Goal: Navigation & Orientation: Find specific page/section

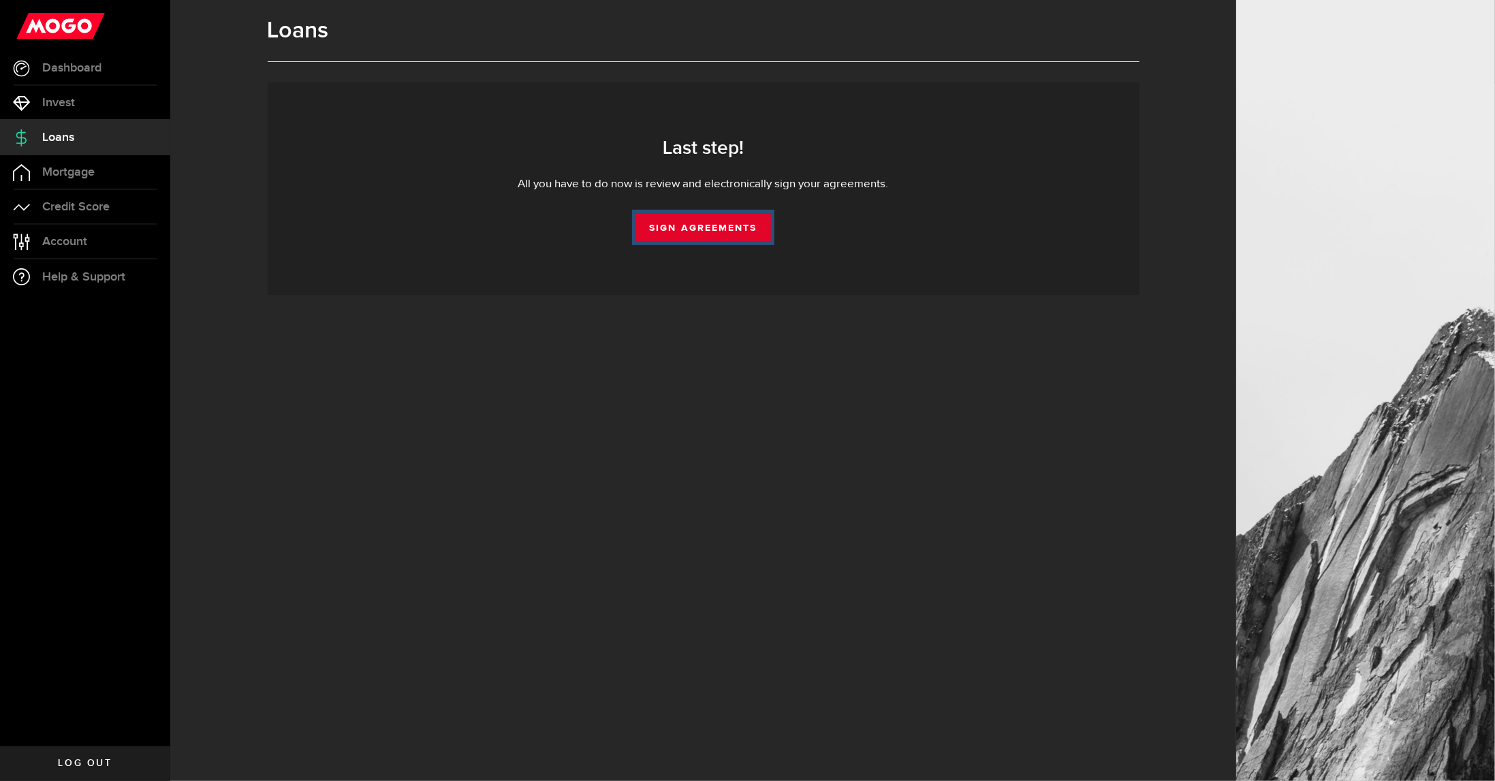
click at [690, 224] on link "Sign Agreements" at bounding box center [702, 227] width 135 height 29
click at [50, 221] on link "Credit Score" at bounding box center [85, 207] width 170 height 34
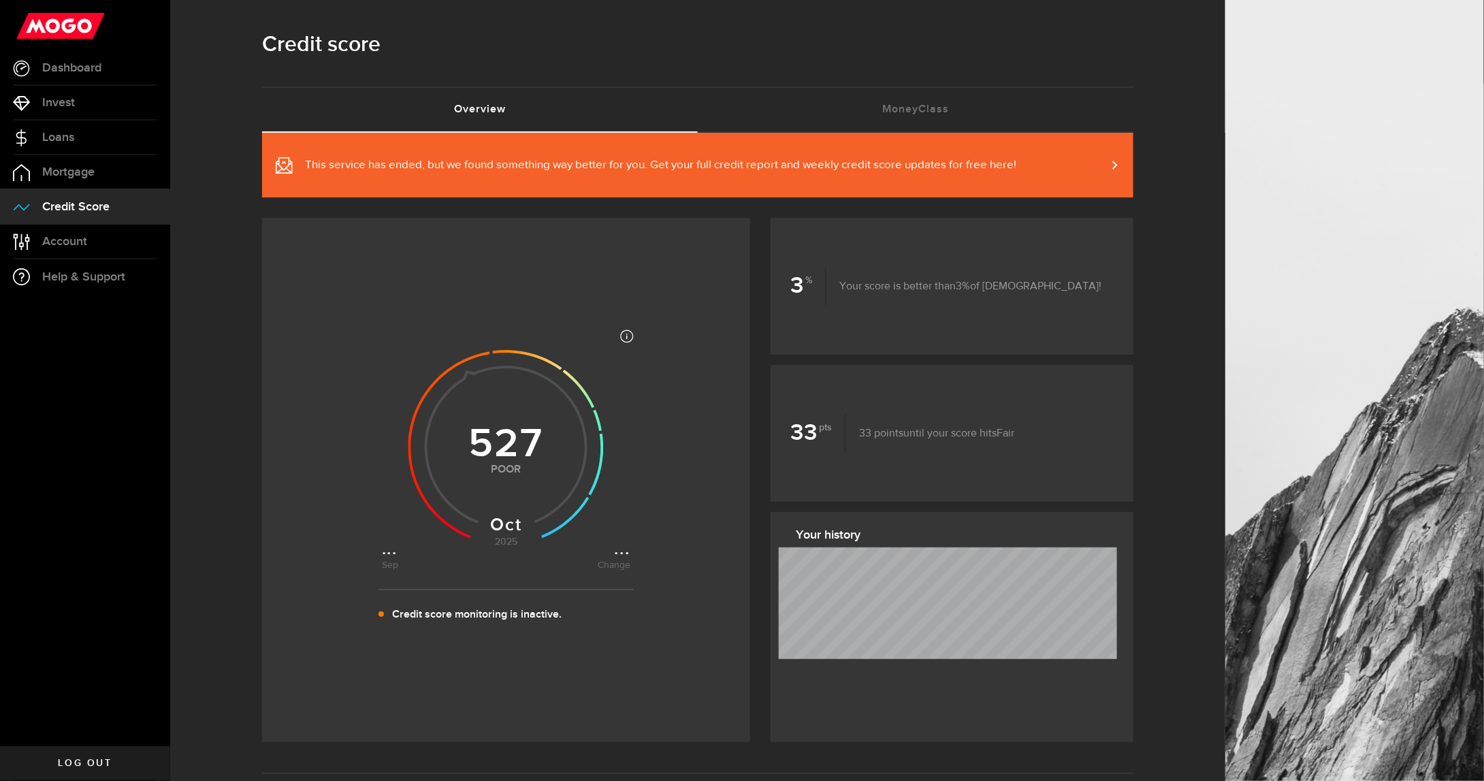
click at [368, 159] on span "This service has ended, but we found something way better for you. Get your ful…" at bounding box center [661, 165] width 712 height 16
click at [86, 133] on link "Loans" at bounding box center [85, 138] width 170 height 34
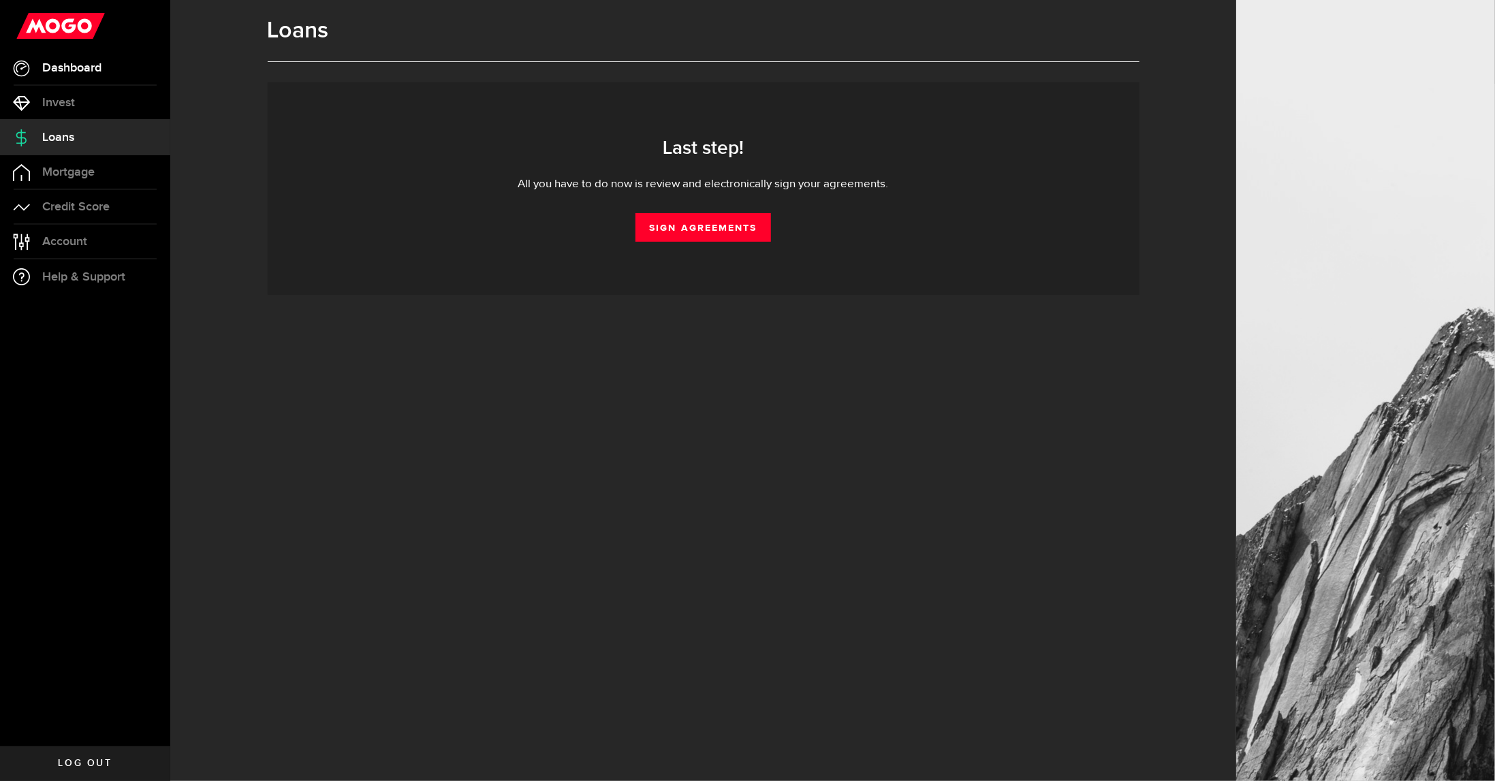
click at [76, 83] on link "Dashboard" at bounding box center [85, 68] width 170 height 34
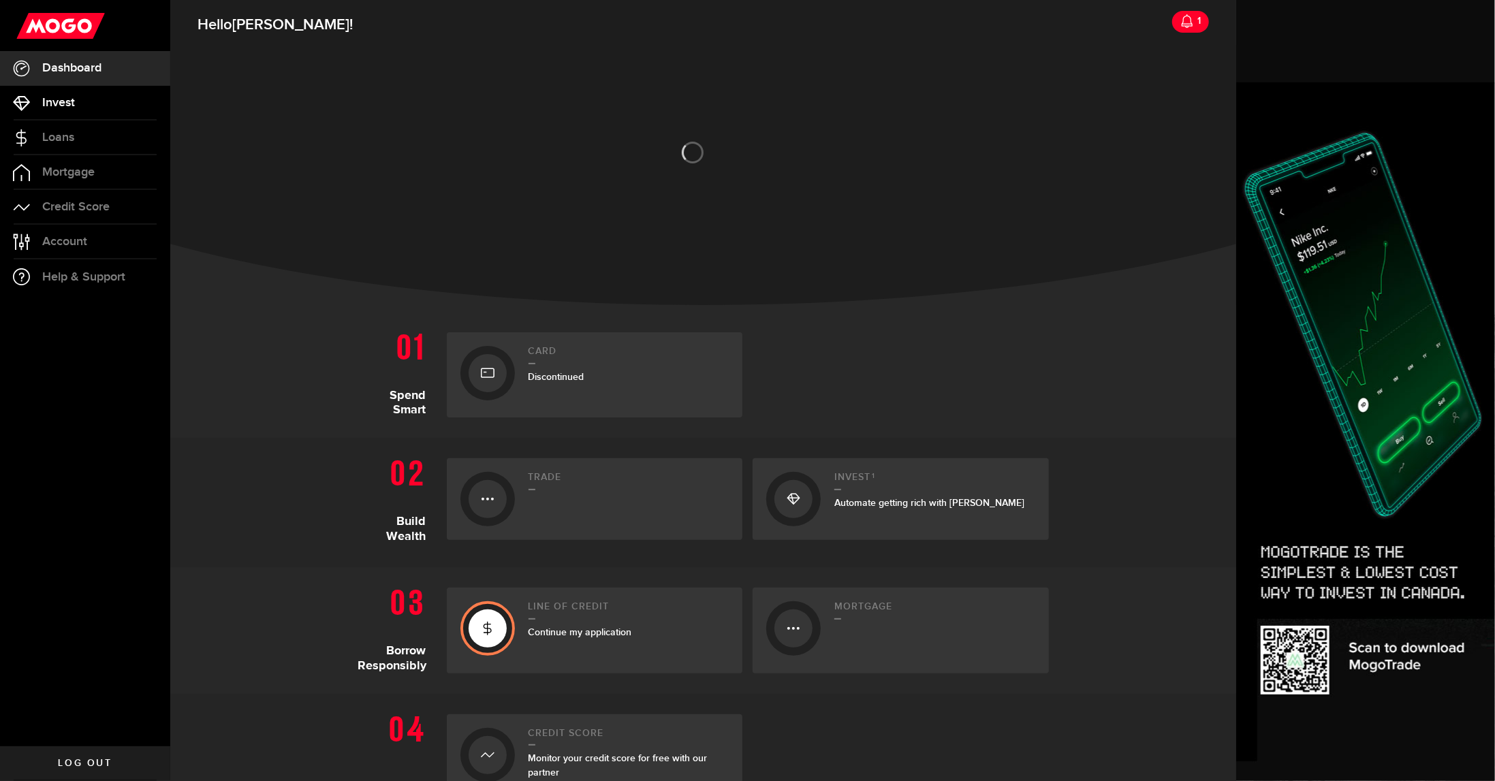
click at [75, 93] on link "Invest" at bounding box center [85, 103] width 170 height 34
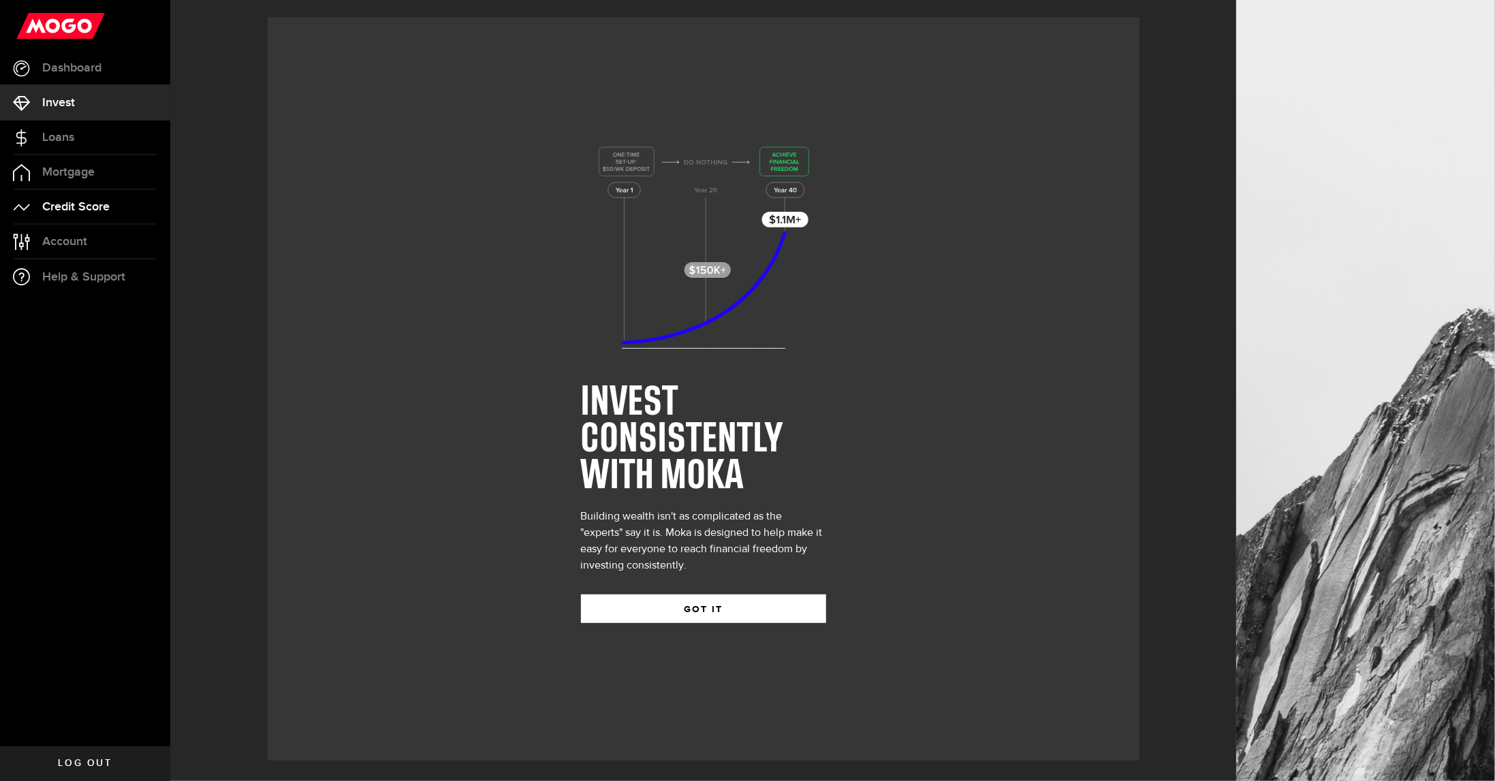
click at [91, 198] on link "Credit Score" at bounding box center [85, 207] width 170 height 34
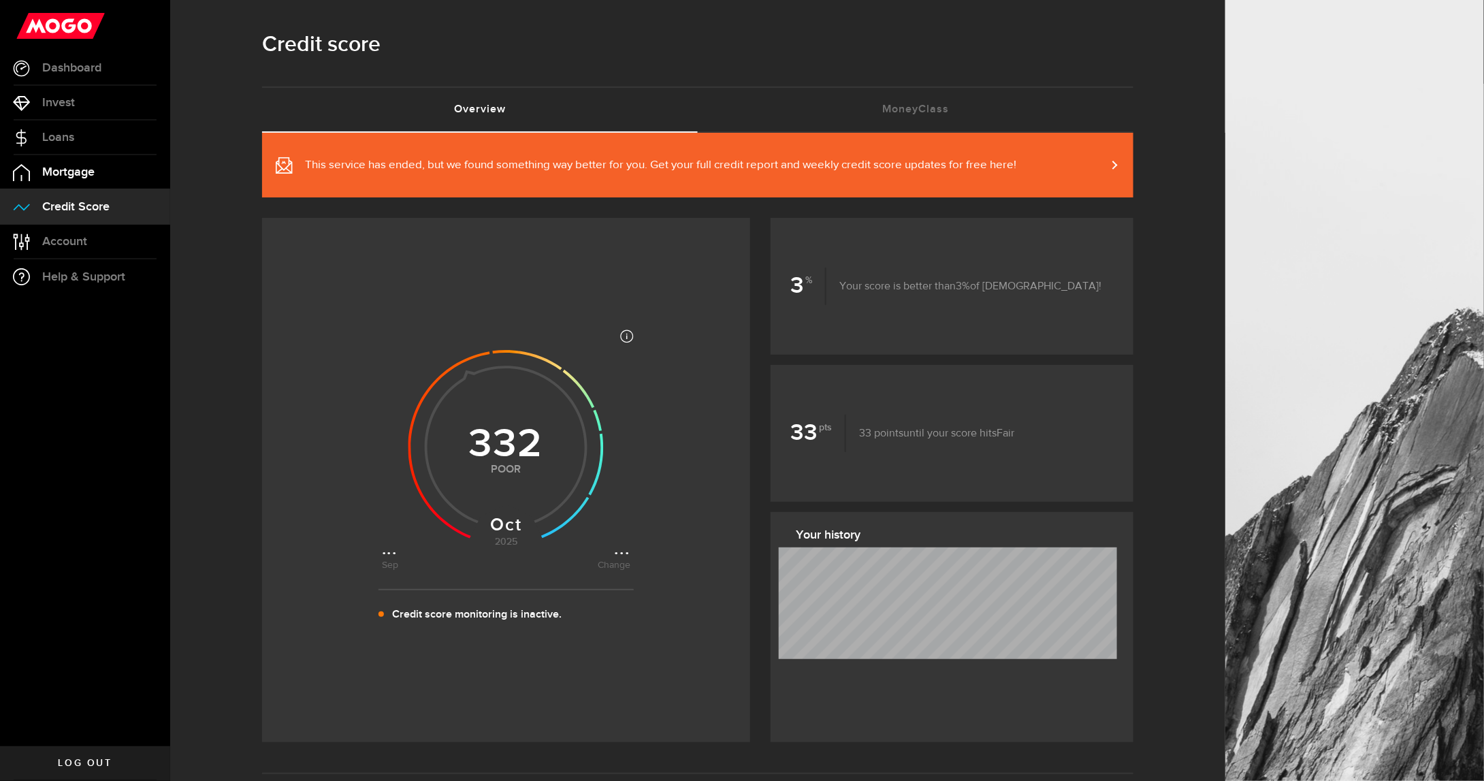
click at [94, 170] on span "Mortgage" at bounding box center [68, 172] width 52 height 12
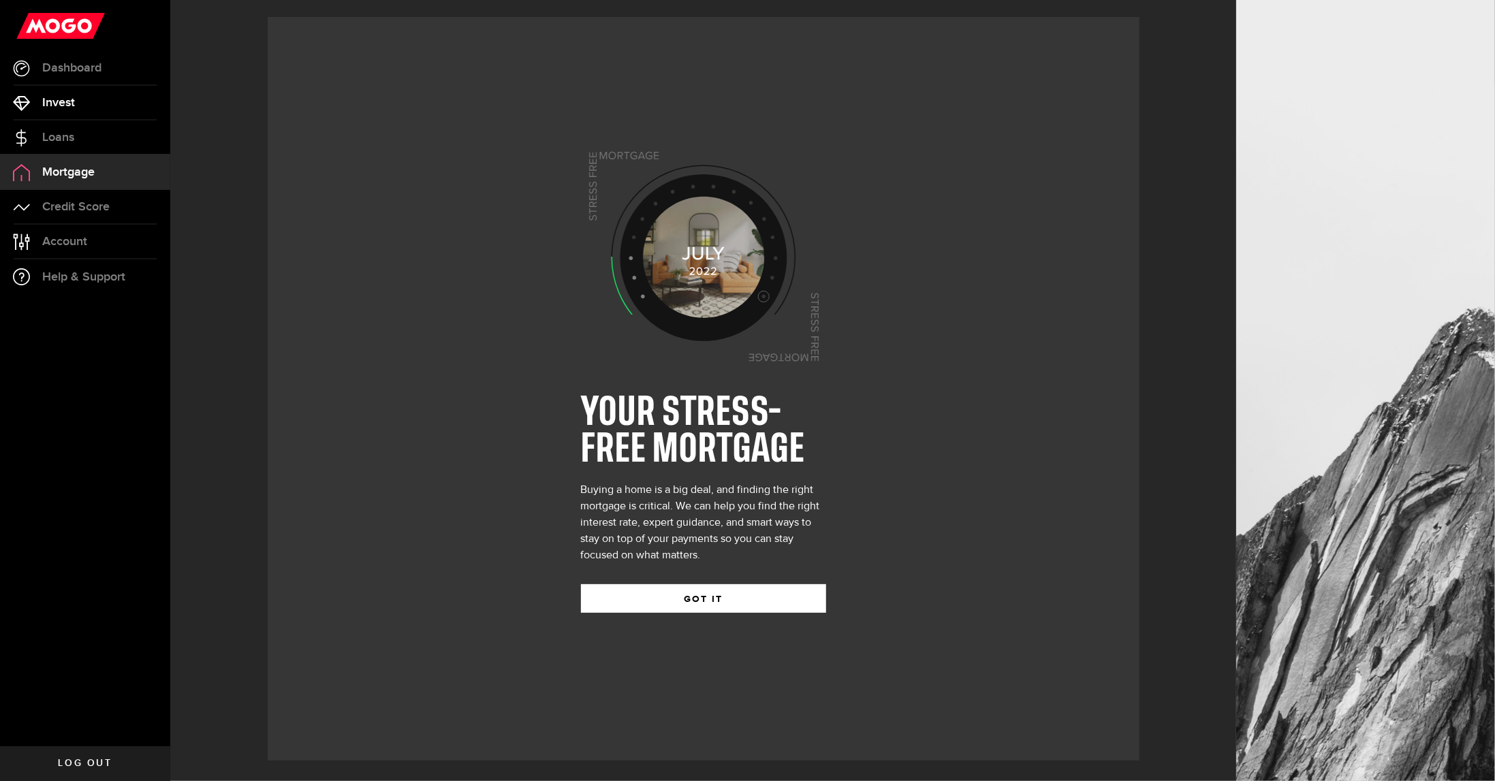
click at [106, 118] on link "Invest" at bounding box center [85, 103] width 170 height 34
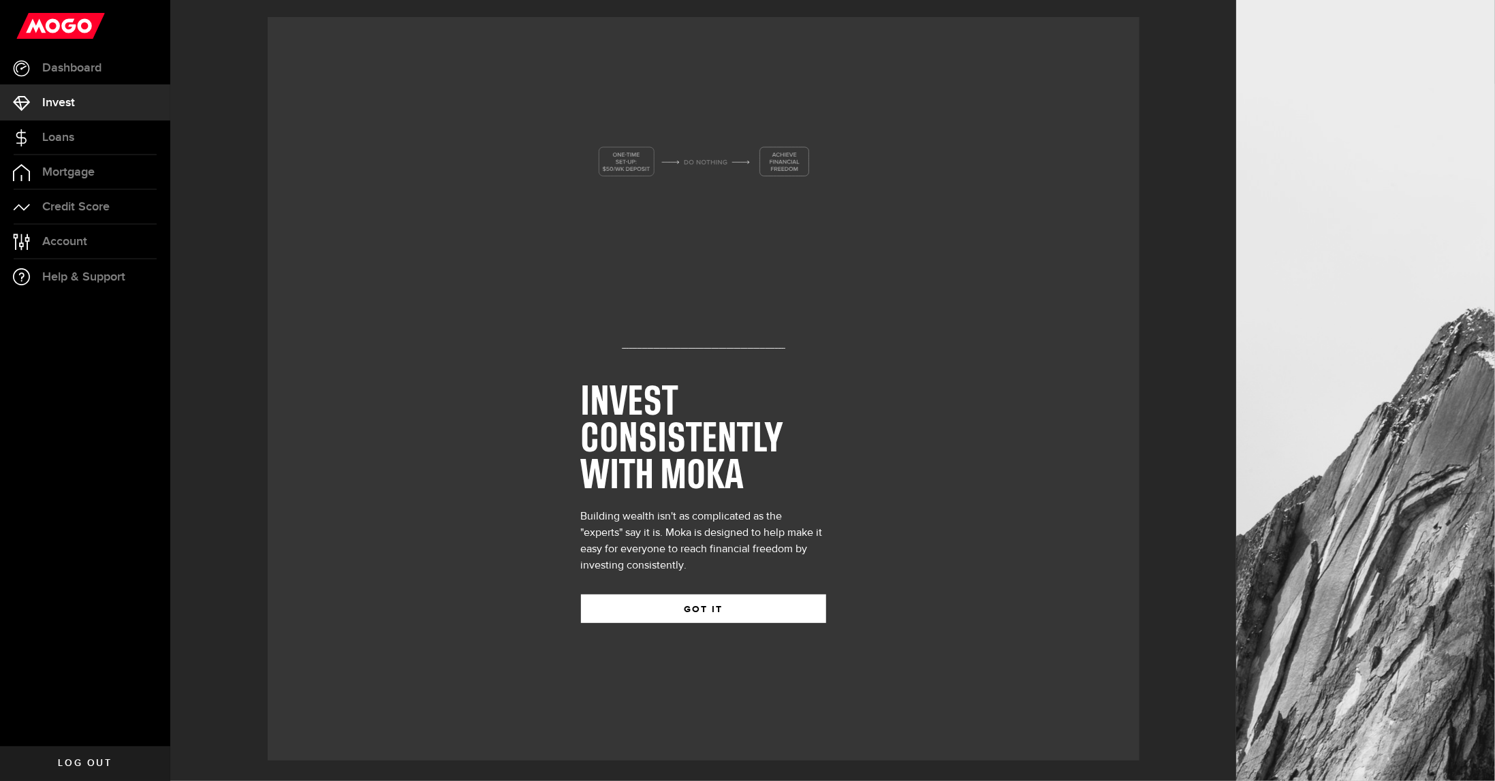
click at [110, 102] on link "Invest" at bounding box center [85, 103] width 170 height 34
click at [116, 82] on link "Dashboard" at bounding box center [85, 68] width 170 height 34
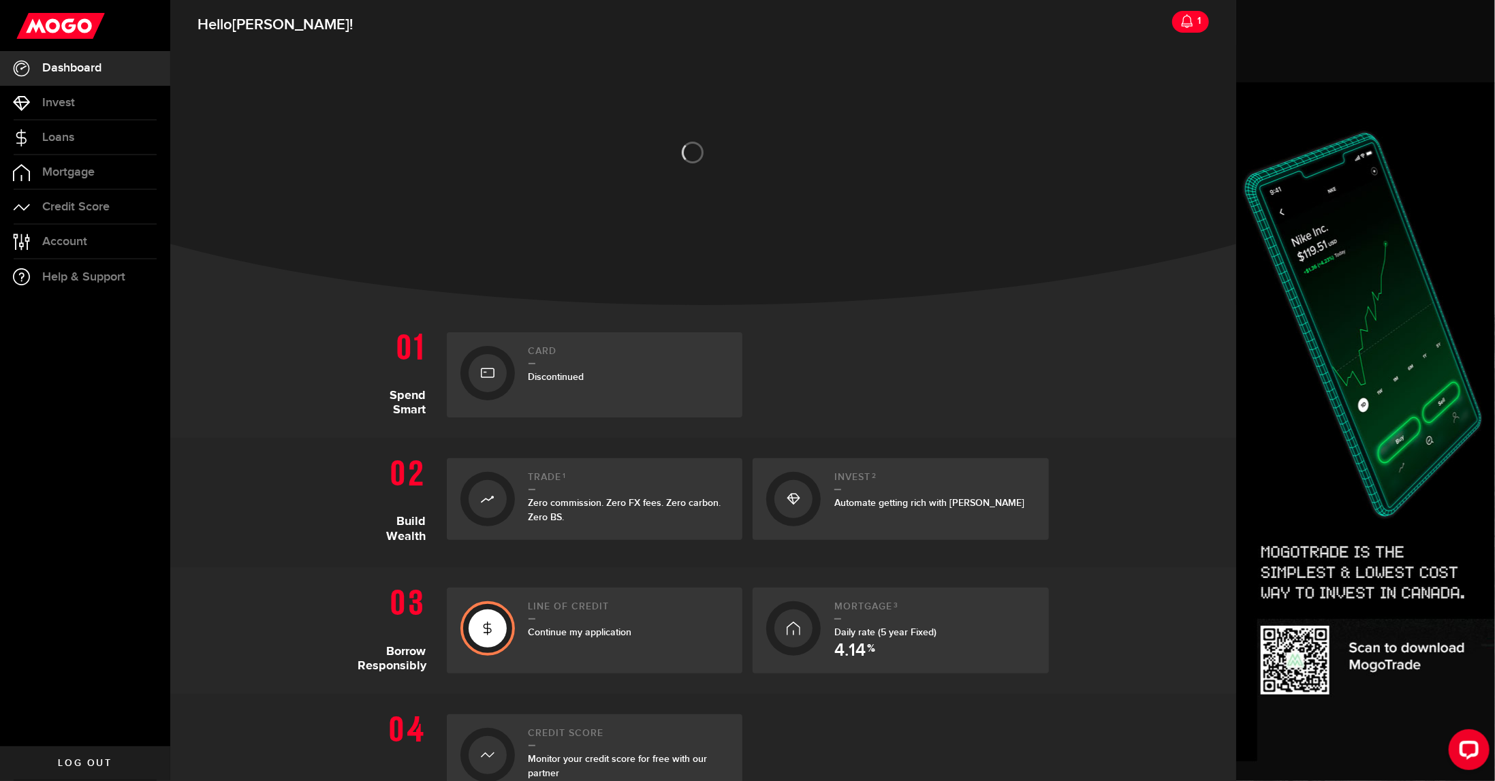
click at [541, 479] on h2 "Trade 1" at bounding box center [628, 481] width 201 height 18
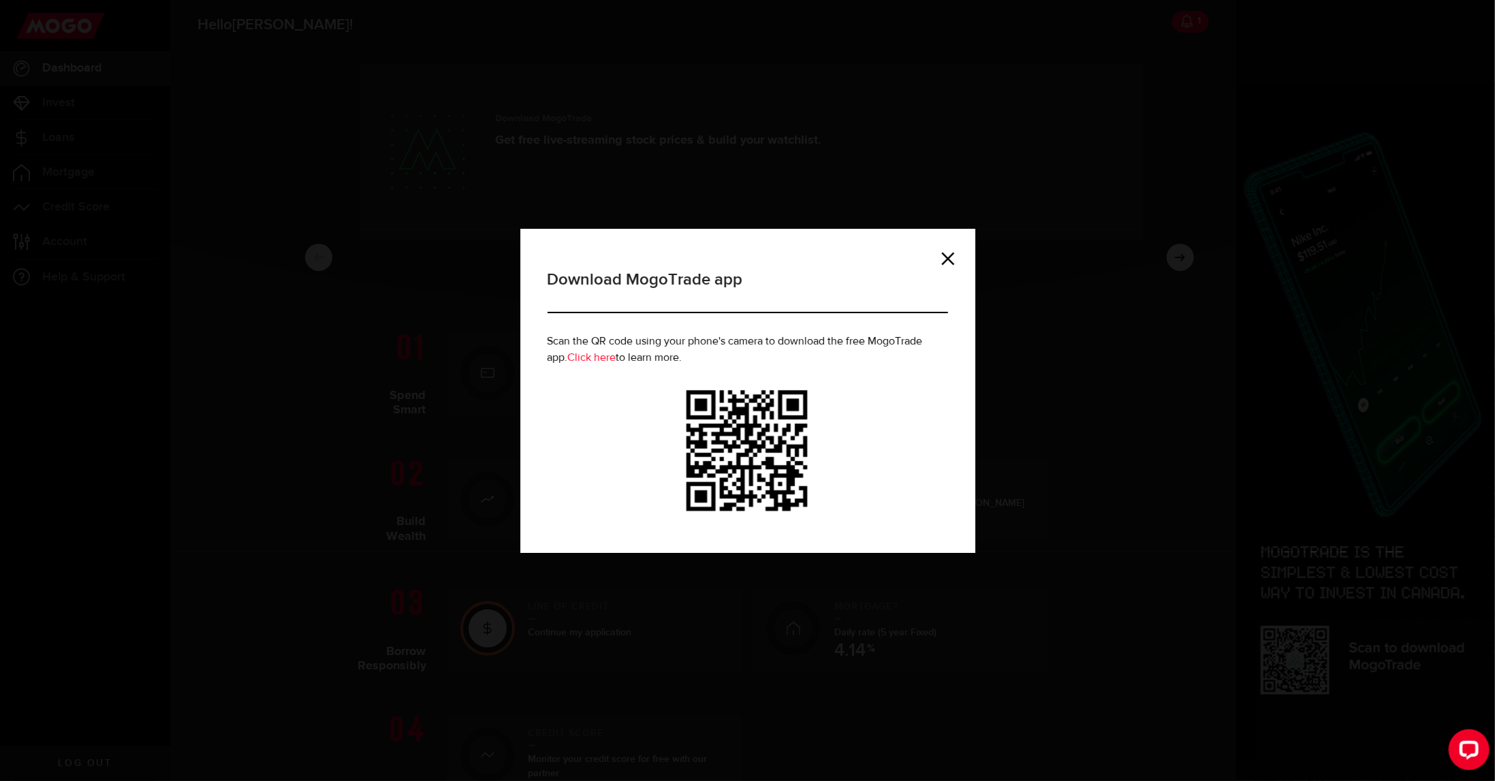
click at [900, 37] on div "Download MogoTrade app Scan the QR code using your phone's camera to download t…" at bounding box center [747, 390] width 1495 height 781
click at [949, 257] on link at bounding box center [948, 259] width 14 height 14
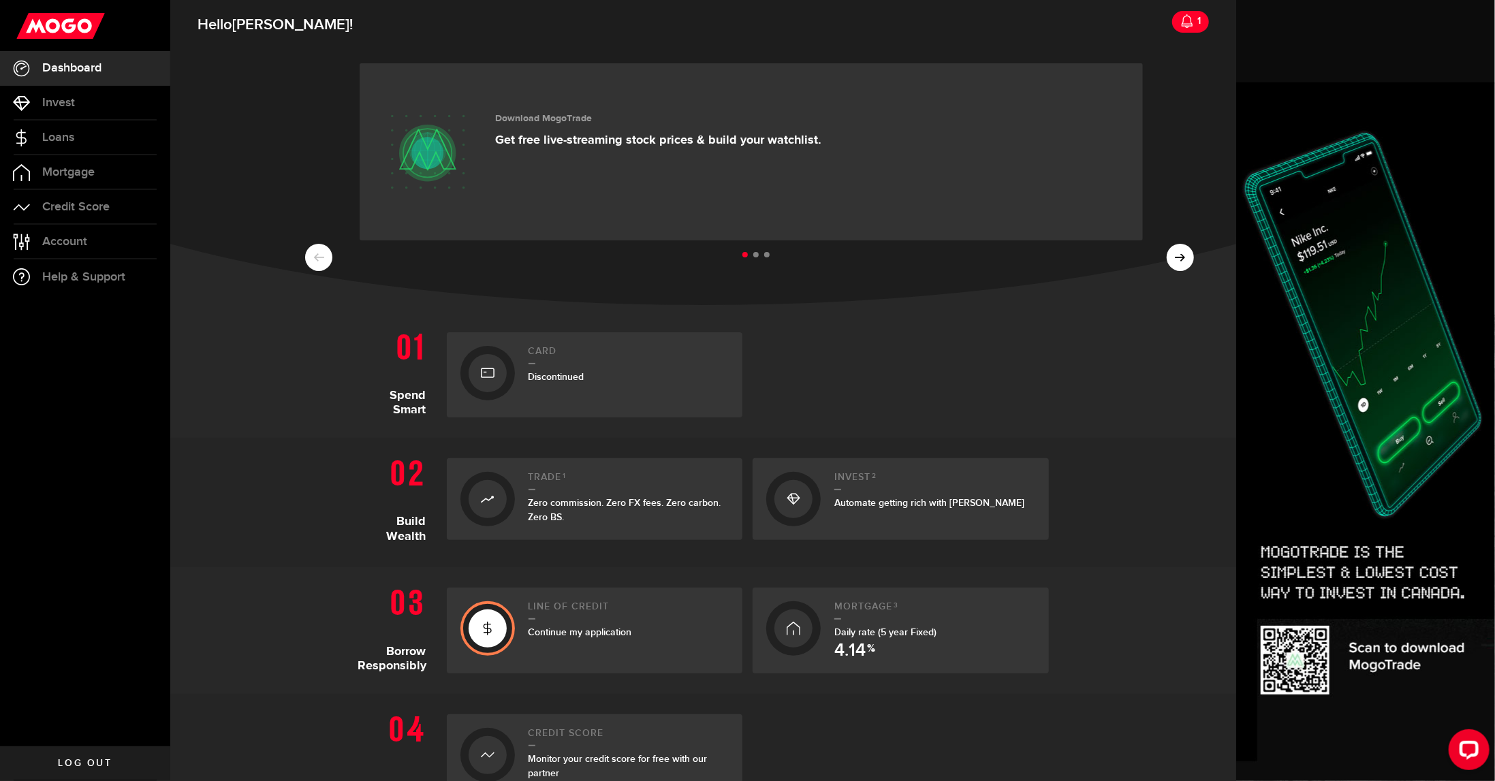
click at [1177, 255] on ul at bounding box center [756, 255] width 926 height 18
click at [61, 240] on span "Account" at bounding box center [64, 242] width 45 height 12
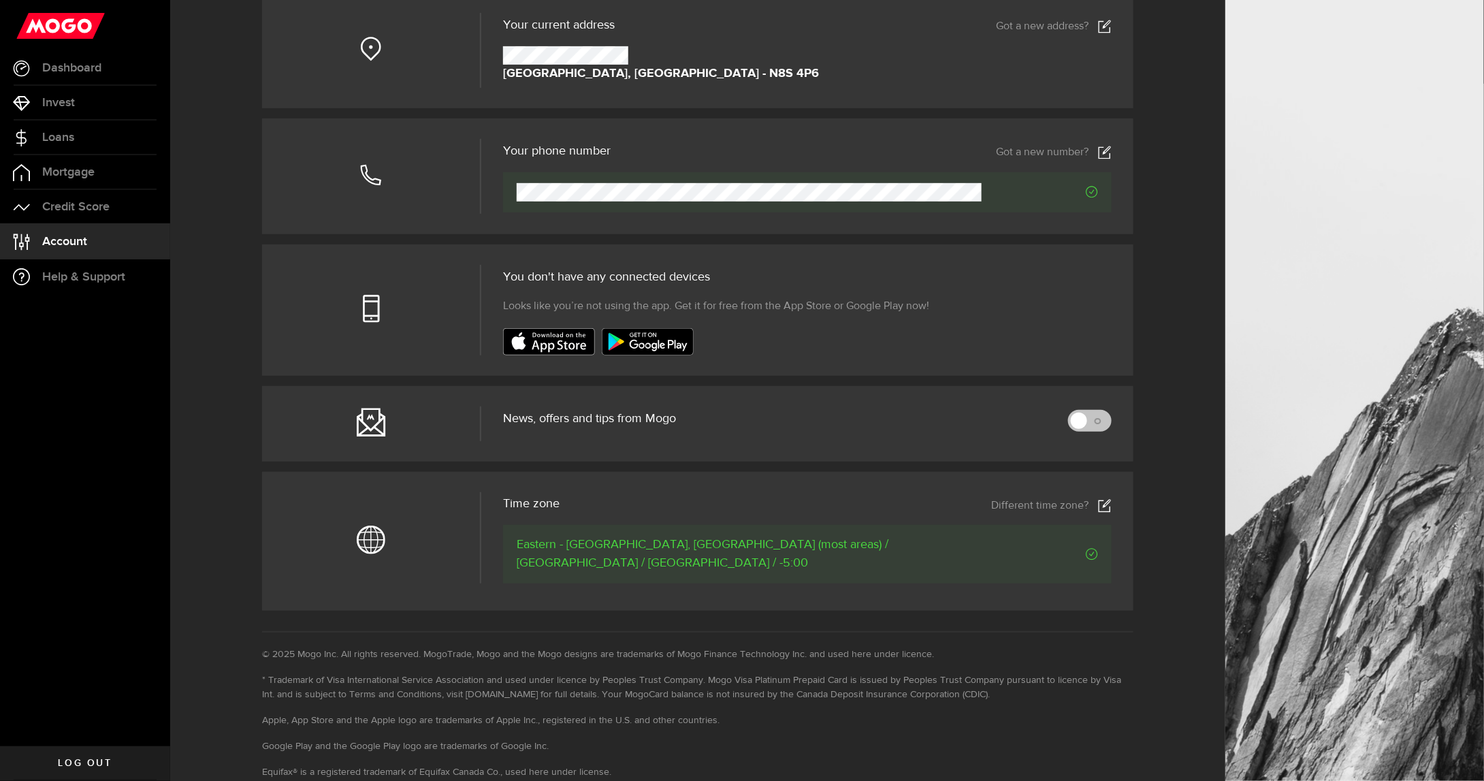
scroll to position [68, 0]
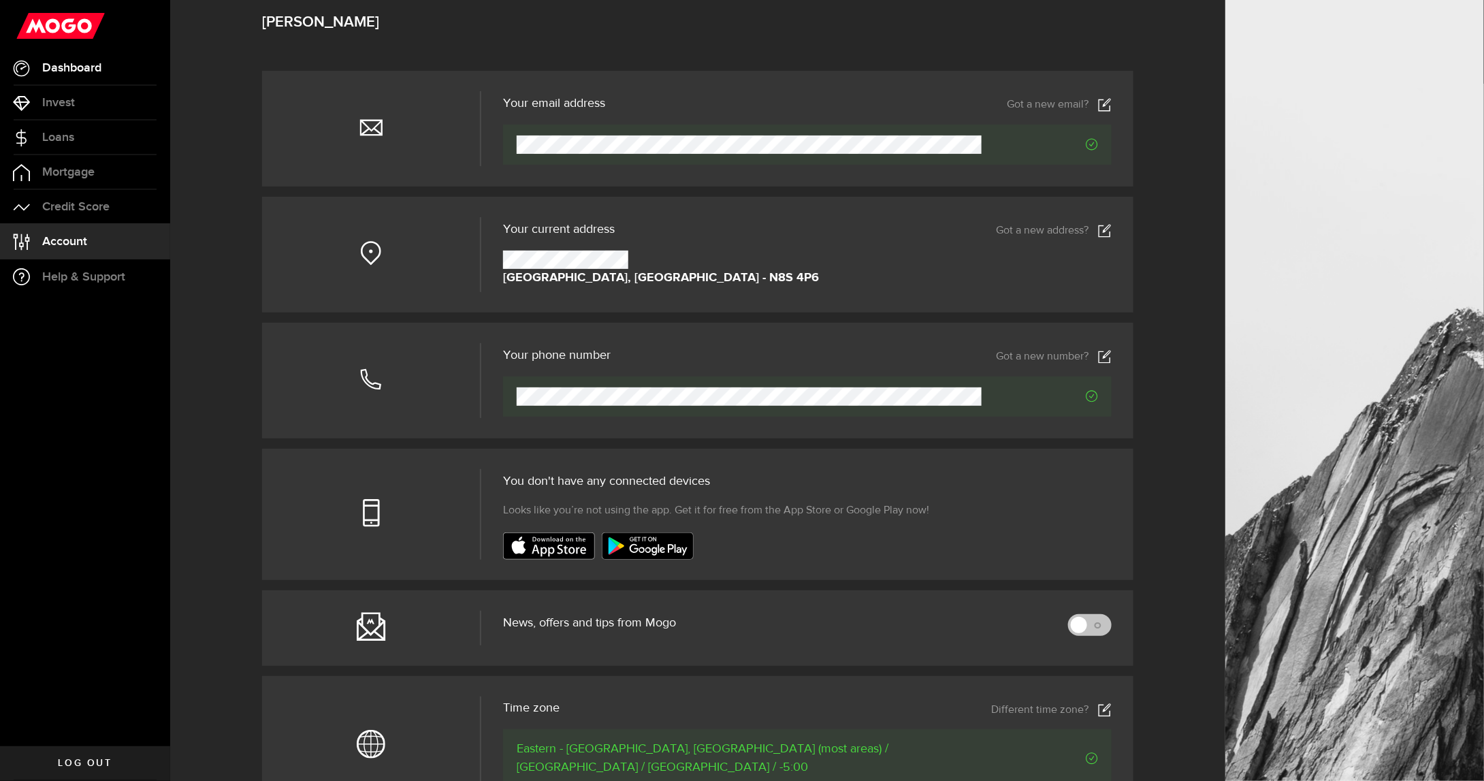
click at [49, 74] on span "Dashboard" at bounding box center [71, 68] width 59 height 12
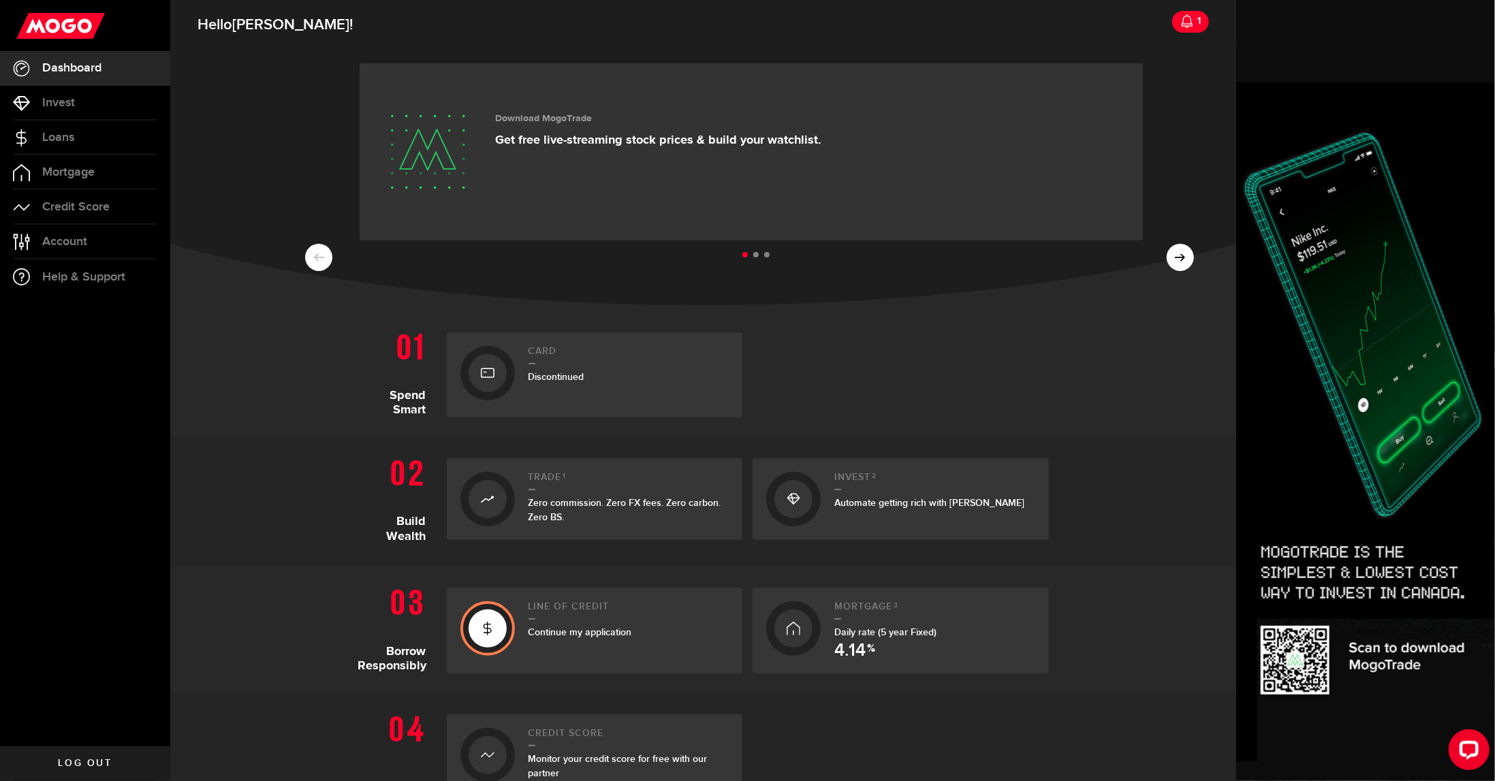
click at [1194, 24] on div "1" at bounding box center [1197, 21] width 7 height 29
